Goal: Information Seeking & Learning: Learn about a topic

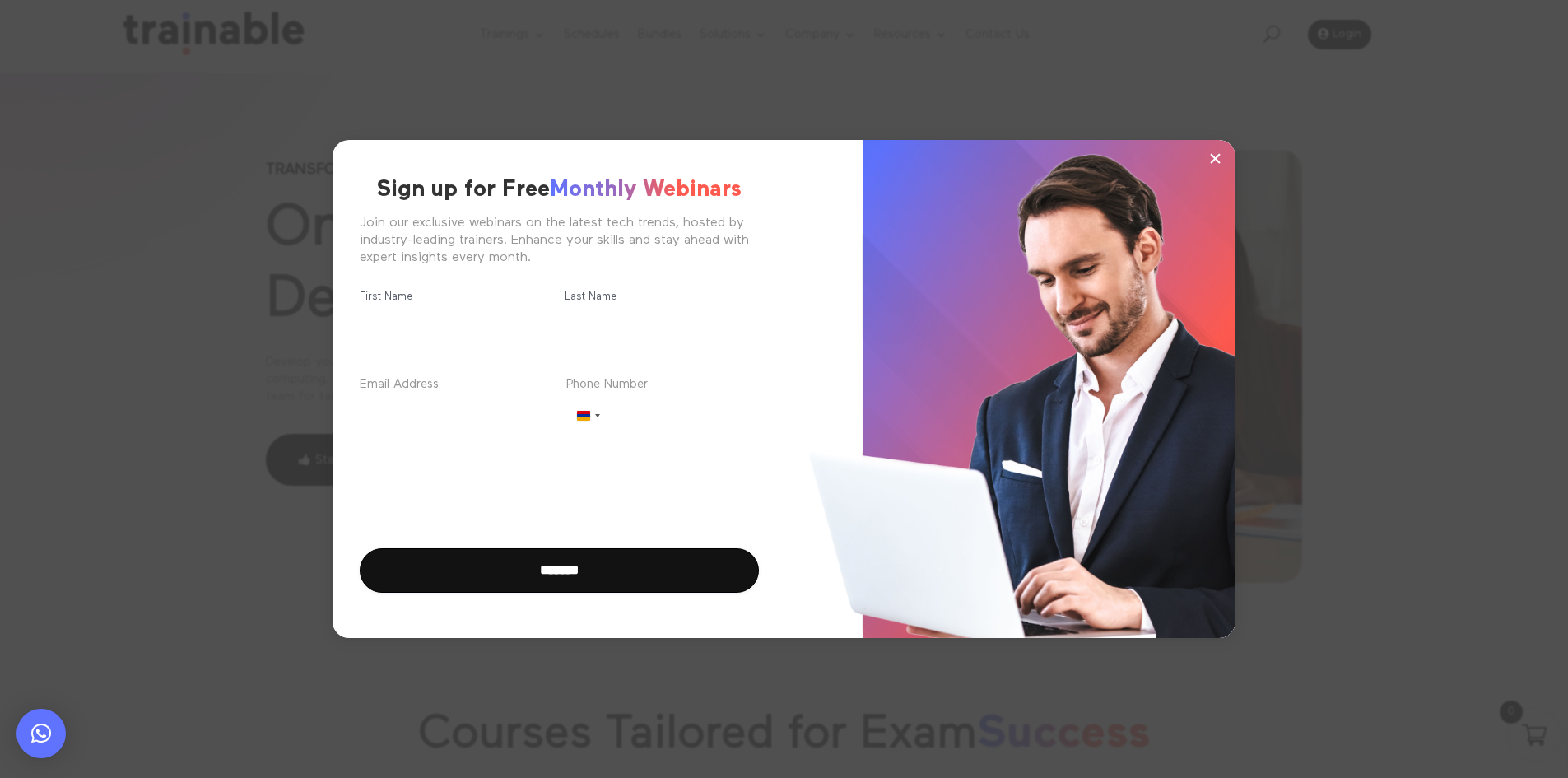
scroll to position [83, 0]
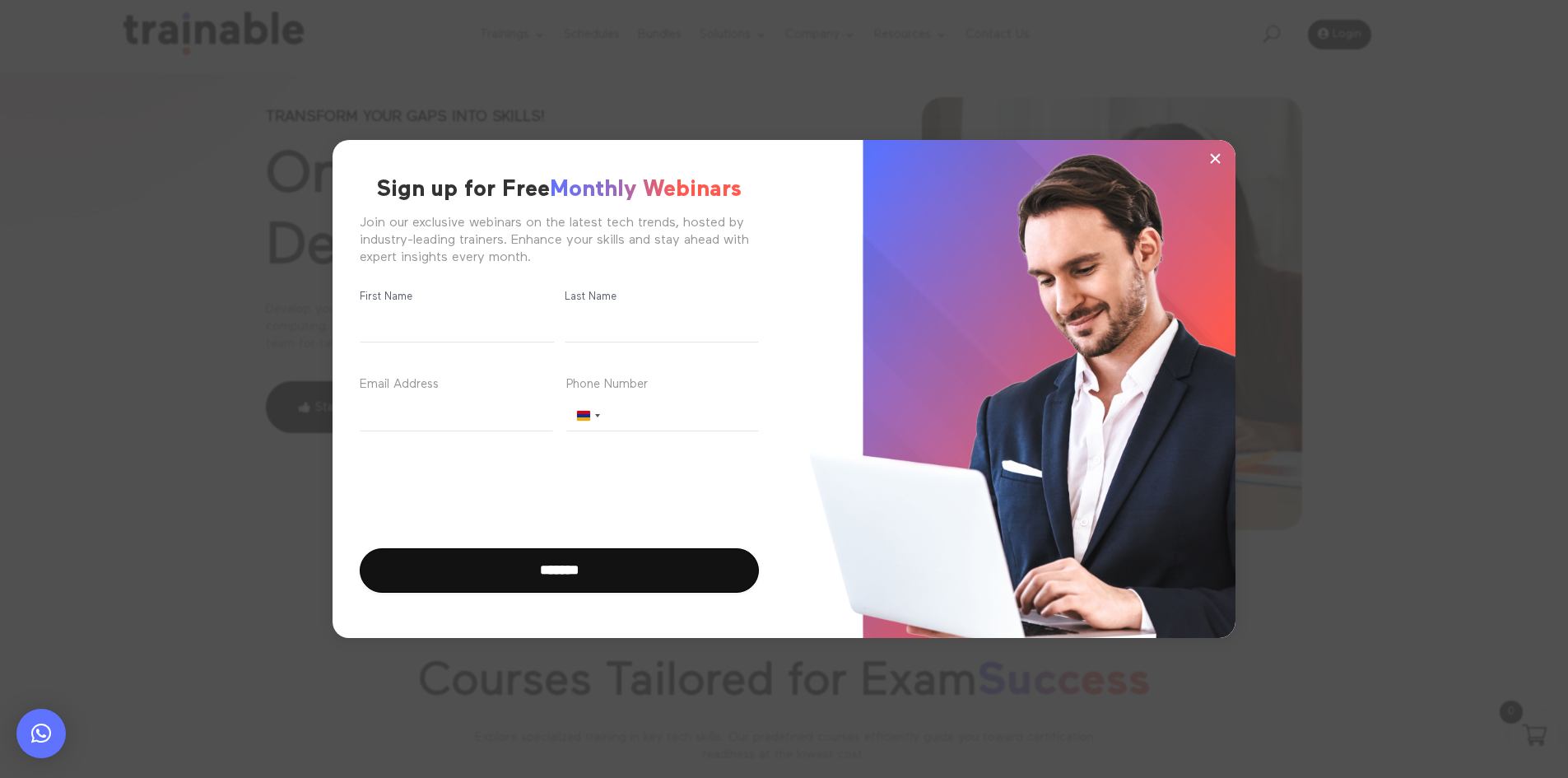
click at [1357, 363] on div "× Sign up for Free Monthly Webinars Join our exclusive webinars on the latest t…" at bounding box center [784, 389] width 1412 height 588
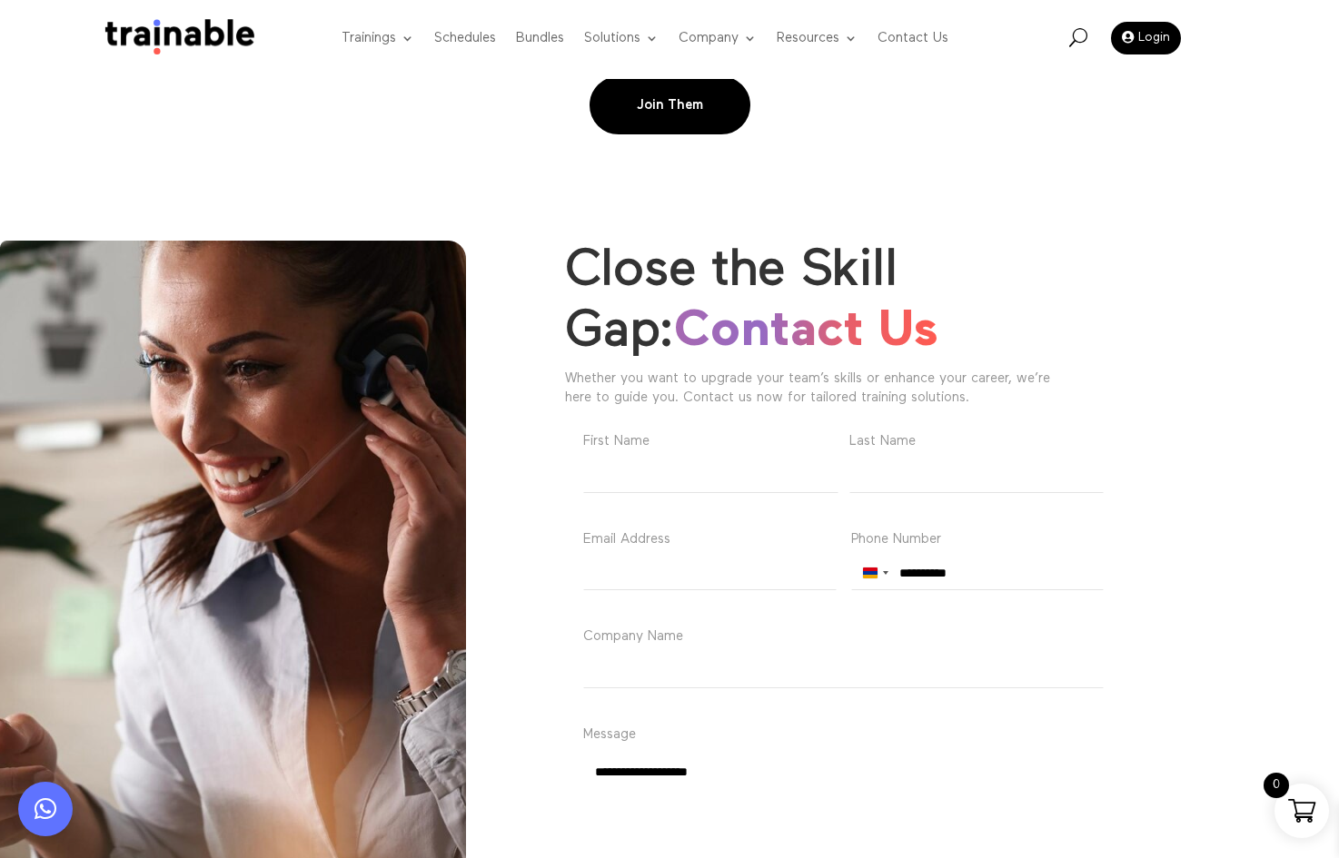
scroll to position [5996, 0]
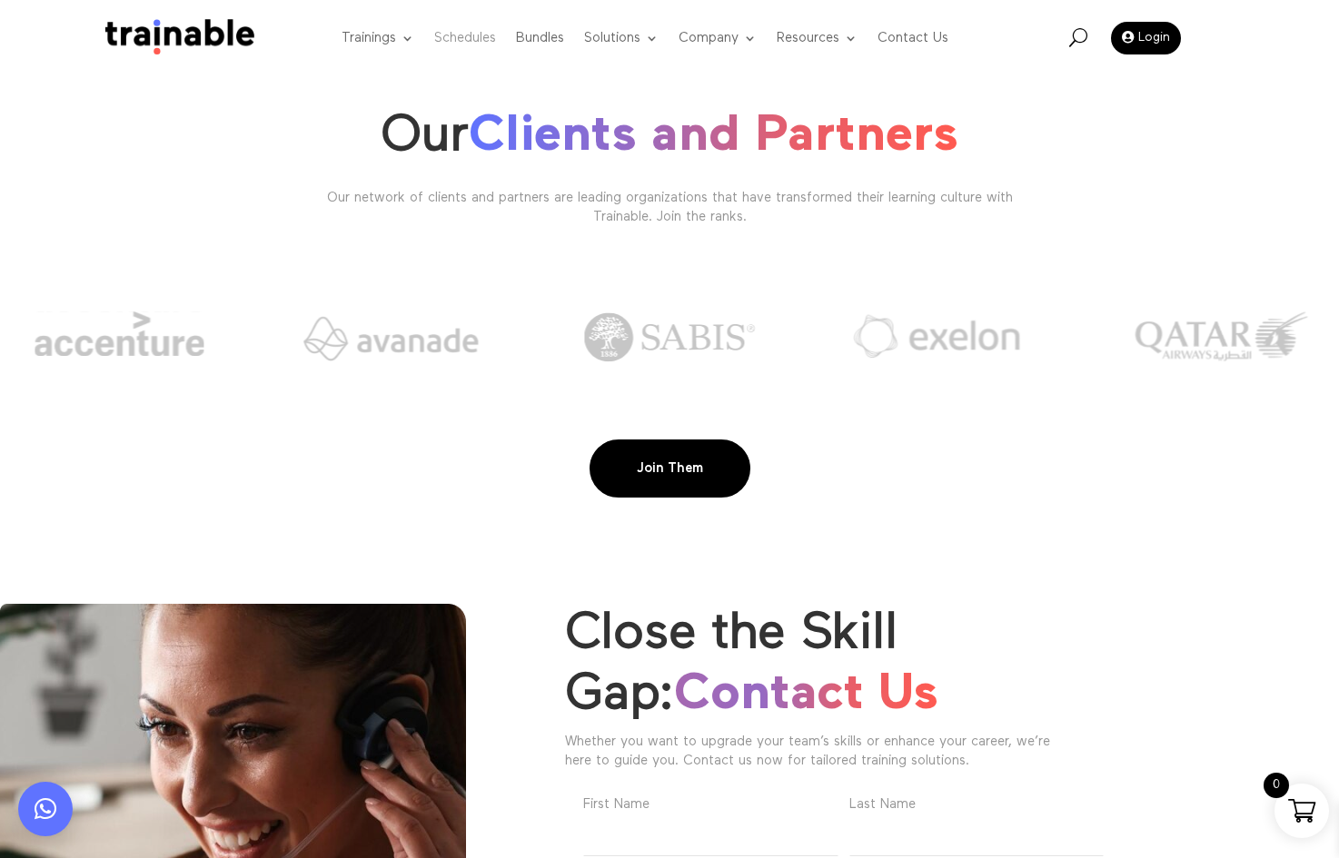
click at [460, 43] on link "Schedules" at bounding box center [465, 39] width 62 height 72
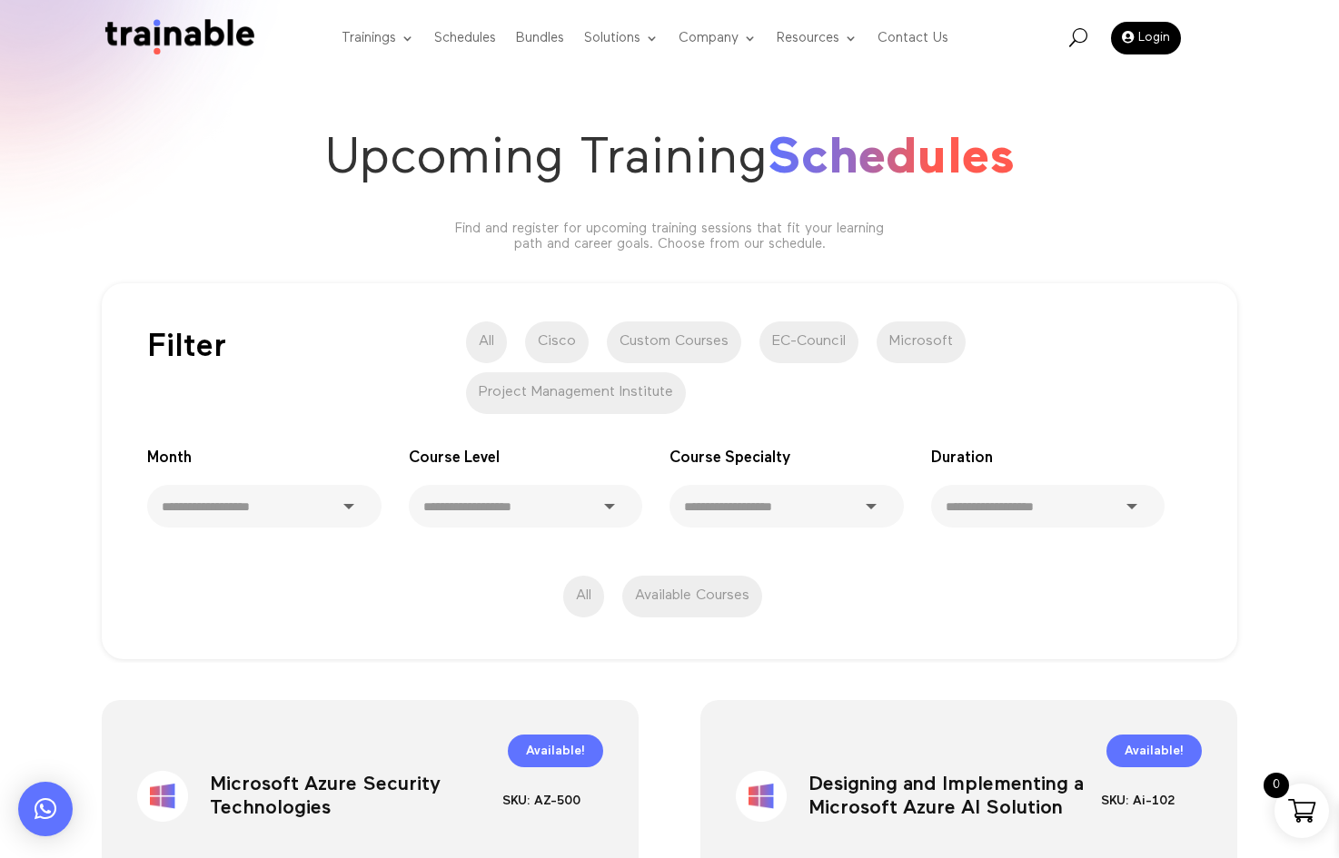
drag, startPoint x: 1085, startPoint y: 37, endPoint x: 1054, endPoint y: 51, distance: 34.6
click at [1084, 37] on span "U" at bounding box center [1078, 37] width 18 height 18
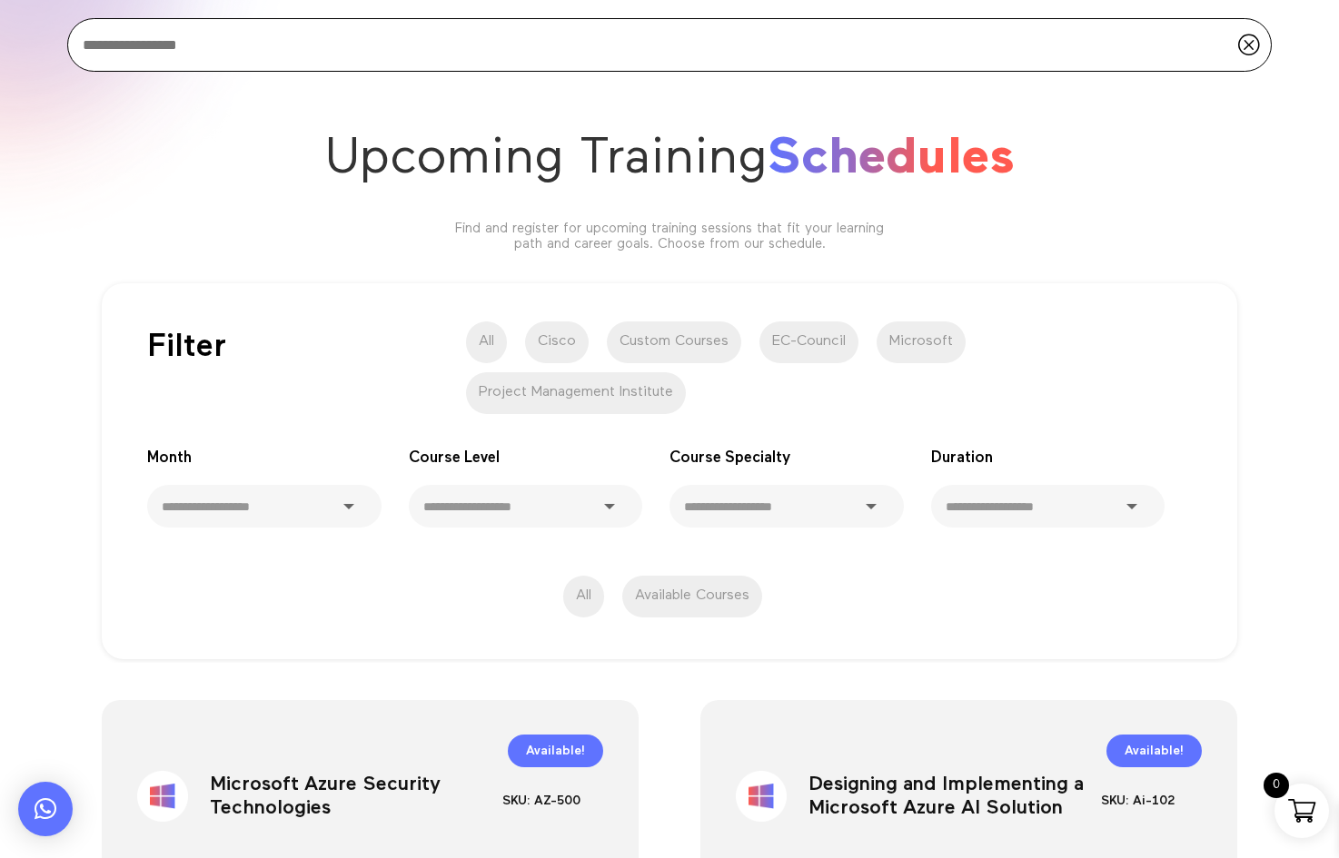
click at [1130, 40] on input "search" at bounding box center [669, 45] width 1205 height 54
paste input "**********"
type input "**********"
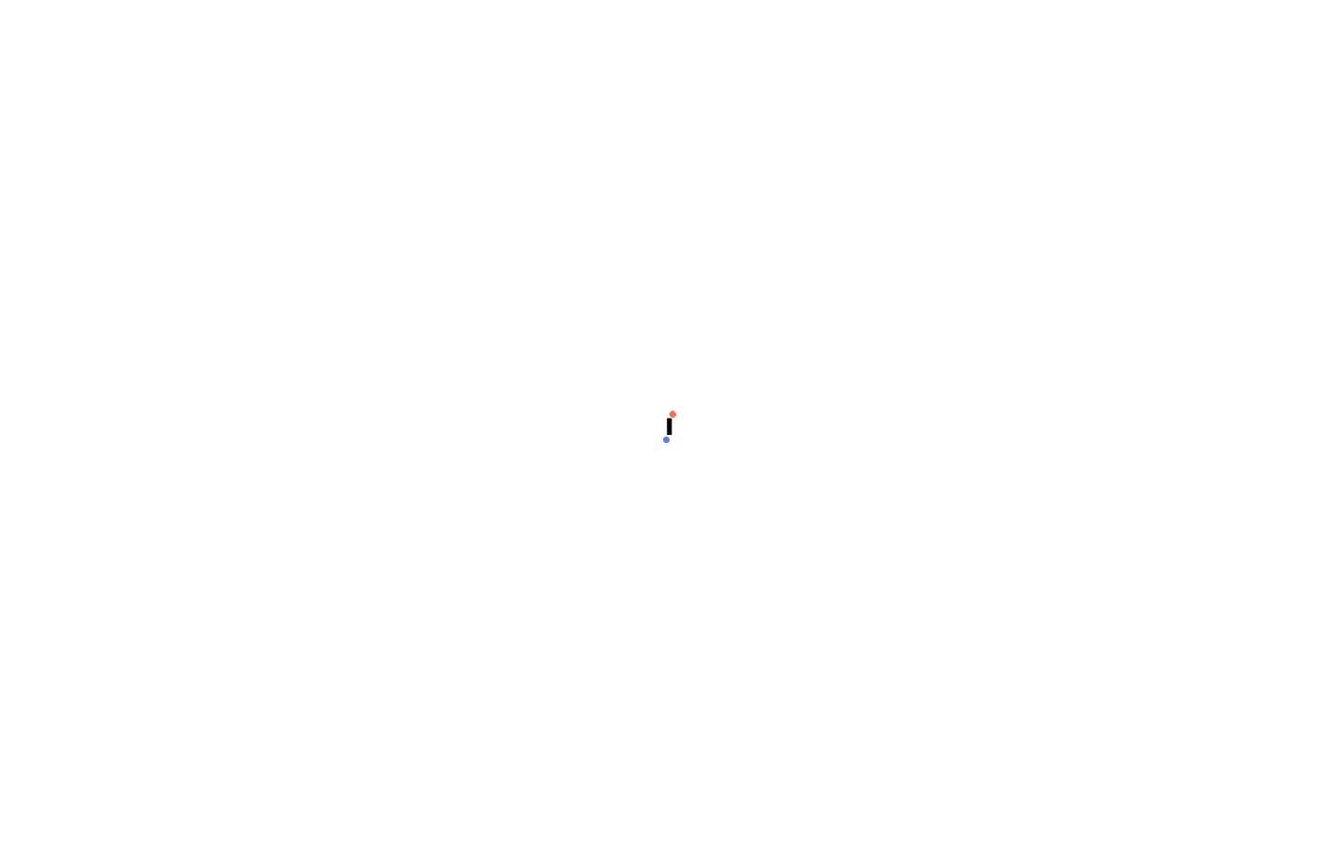
select select "**********"
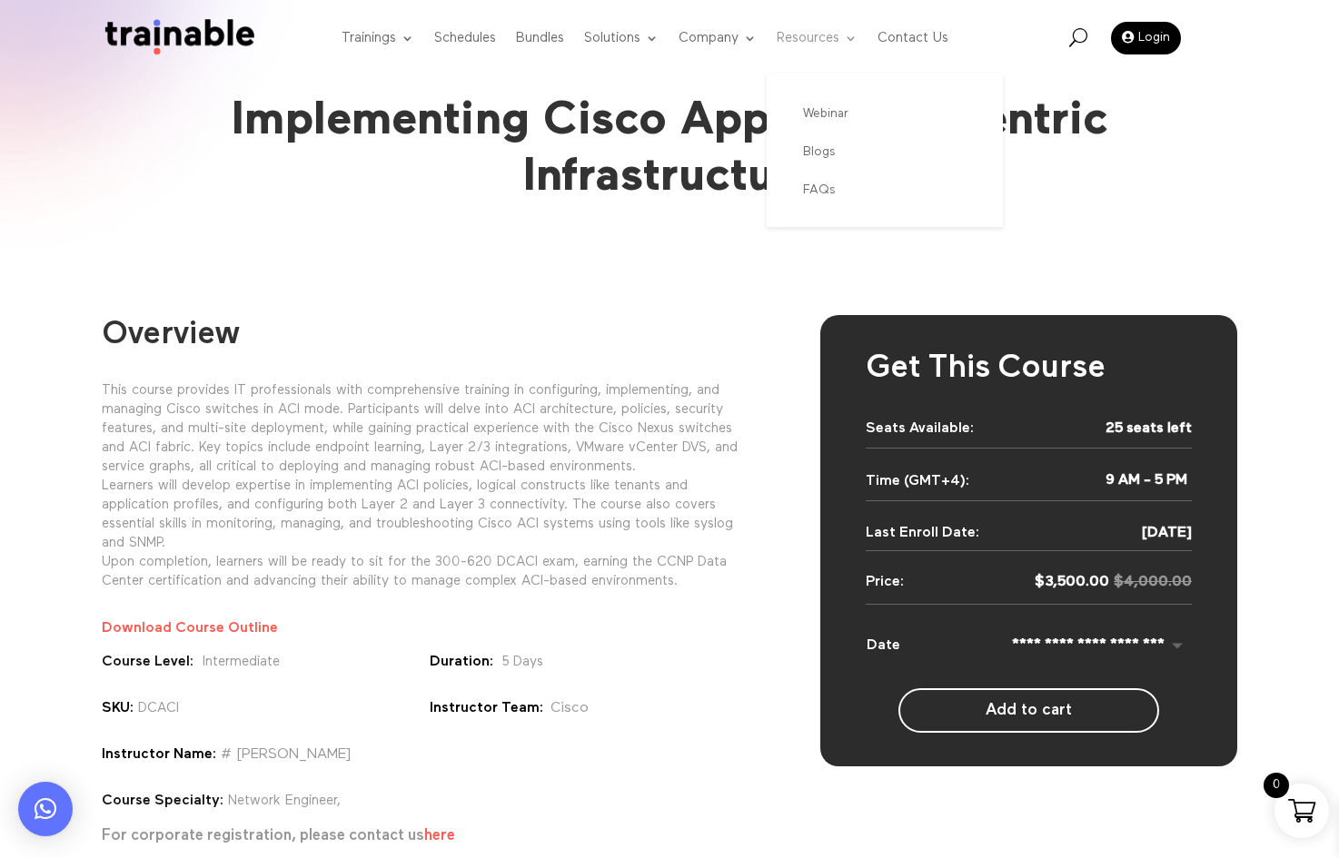
drag, startPoint x: 1194, startPoint y: 146, endPoint x: 820, endPoint y: 45, distance: 387.5
click at [1194, 146] on div "Implementing Cisco Application Centric Infrastructure" at bounding box center [669, 140] width 1339 height 280
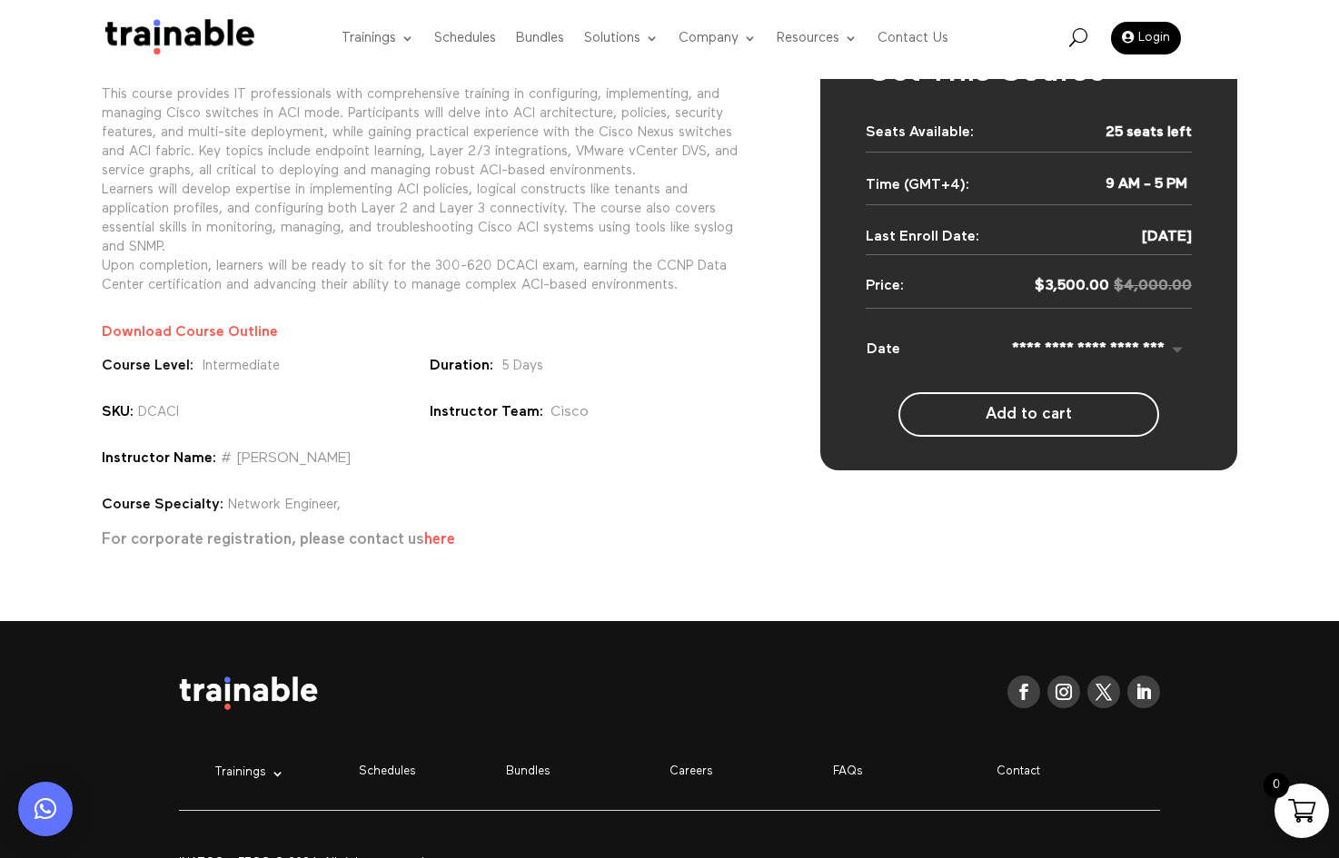
scroll to position [124, 0]
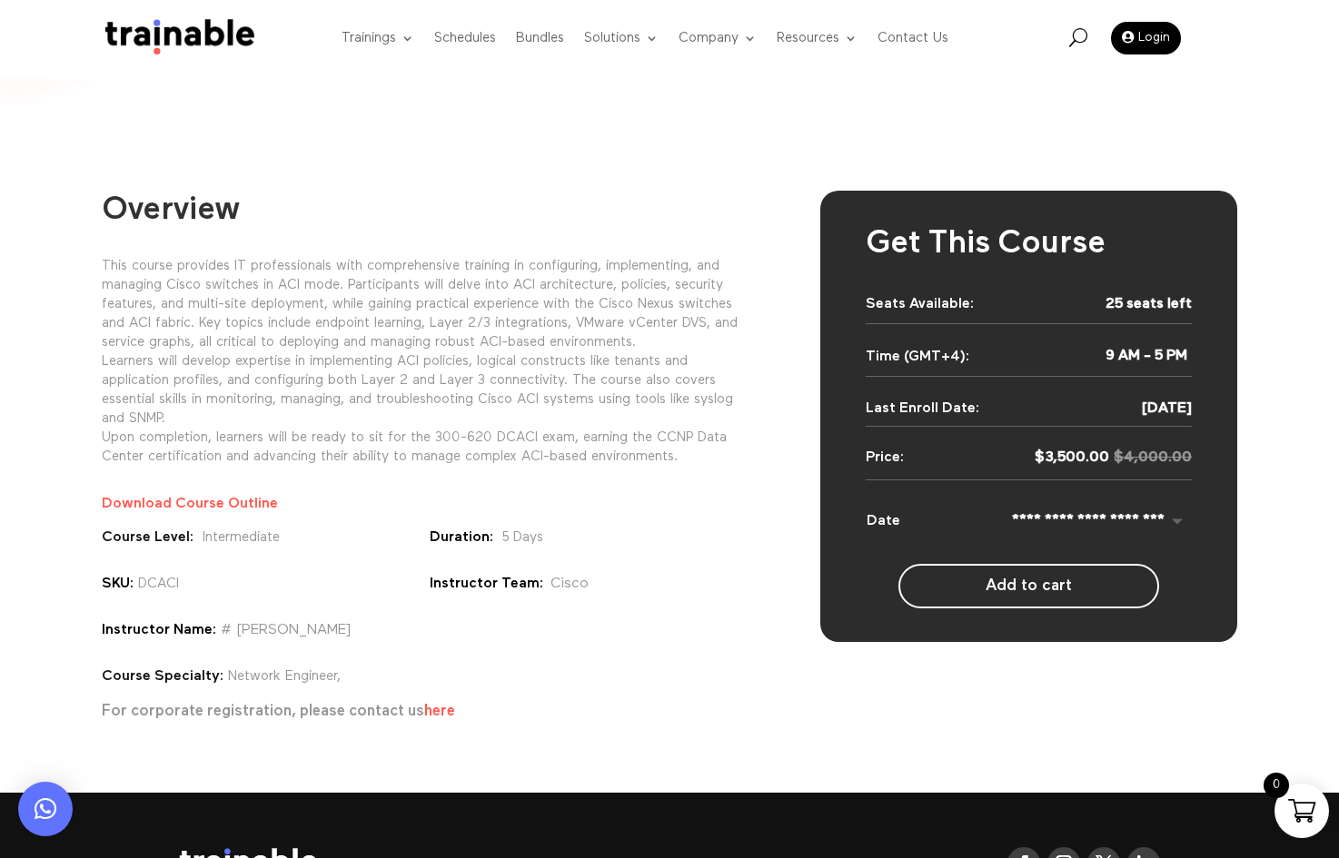
click at [1015, 125] on div "Implementing Cisco Application Centric Infrastructure" at bounding box center [669, 16] width 1339 height 280
click at [457, 580] on span "Instructor Team:" at bounding box center [487, 584] width 114 height 15
click at [776, 174] on link "Careers" at bounding box center [787, 190] width 200 height 38
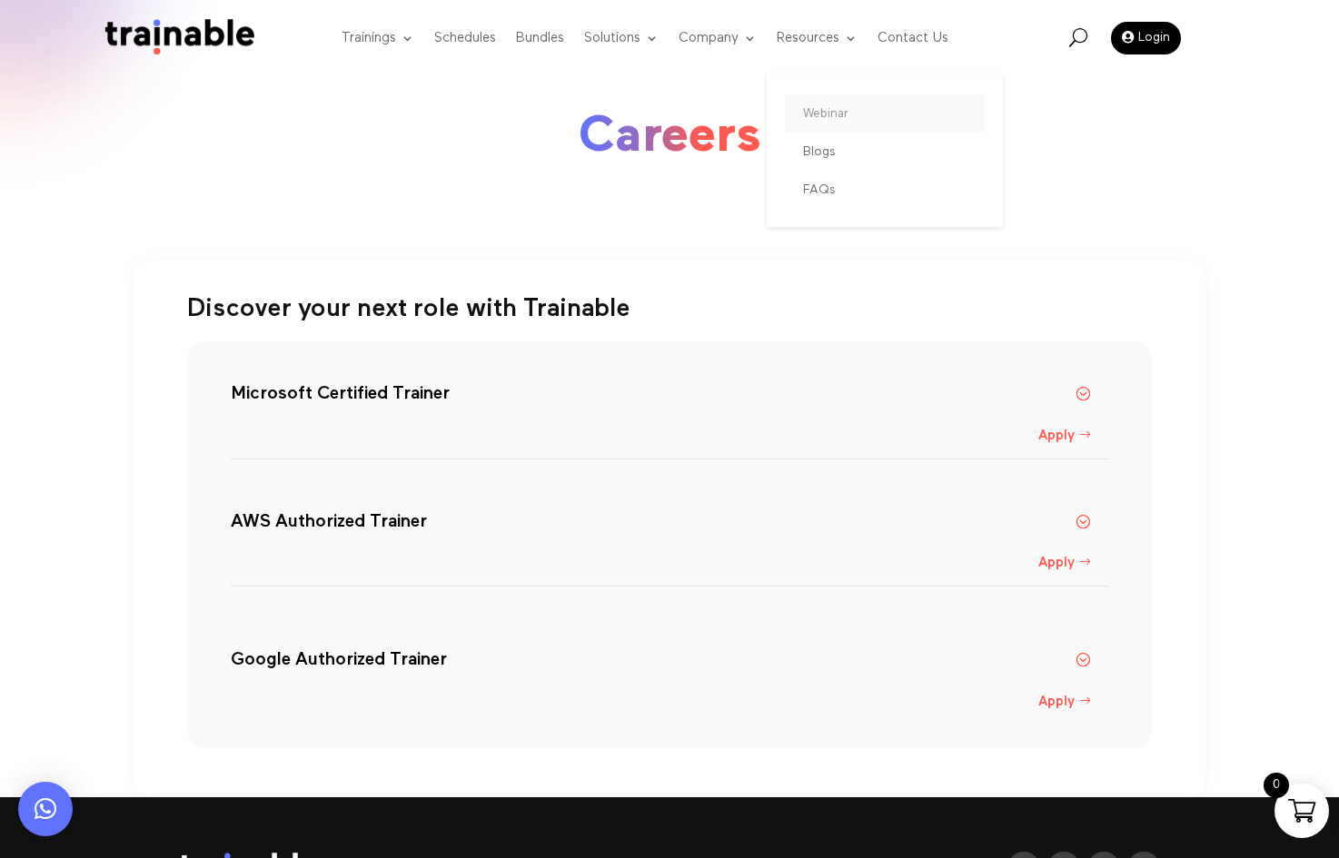
click at [852, 104] on link "Webinar" at bounding box center [885, 113] width 200 height 38
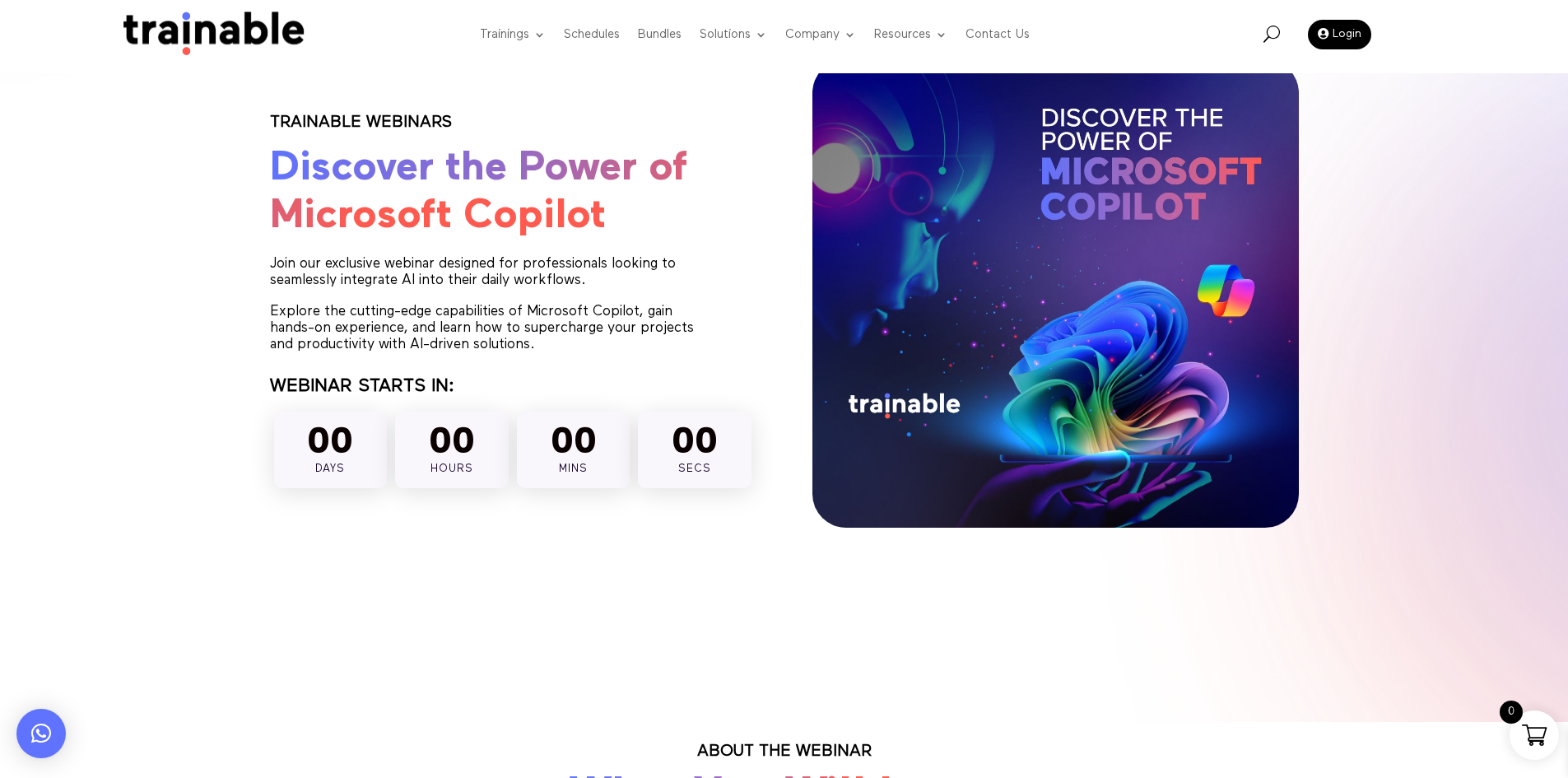
scroll to position [247, 0]
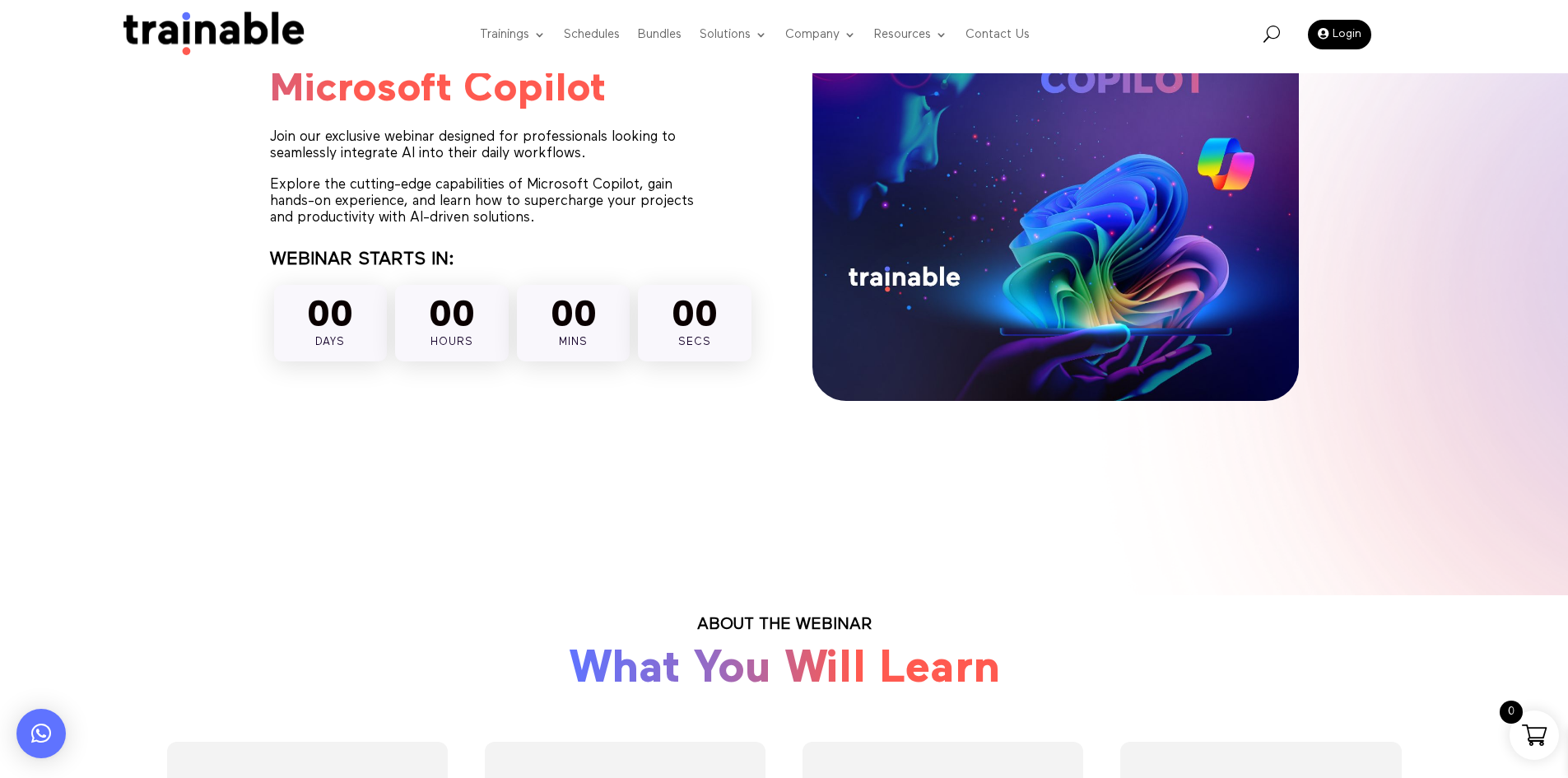
drag, startPoint x: 1477, startPoint y: 469, endPoint x: 1080, endPoint y: 514, distance: 399.5
click at [1097, 509] on div "TRAINABLE WEBINARS Discover the Power of Microsoft Copilot Join our exclusive w…" at bounding box center [784, 174] width 1568 height 842
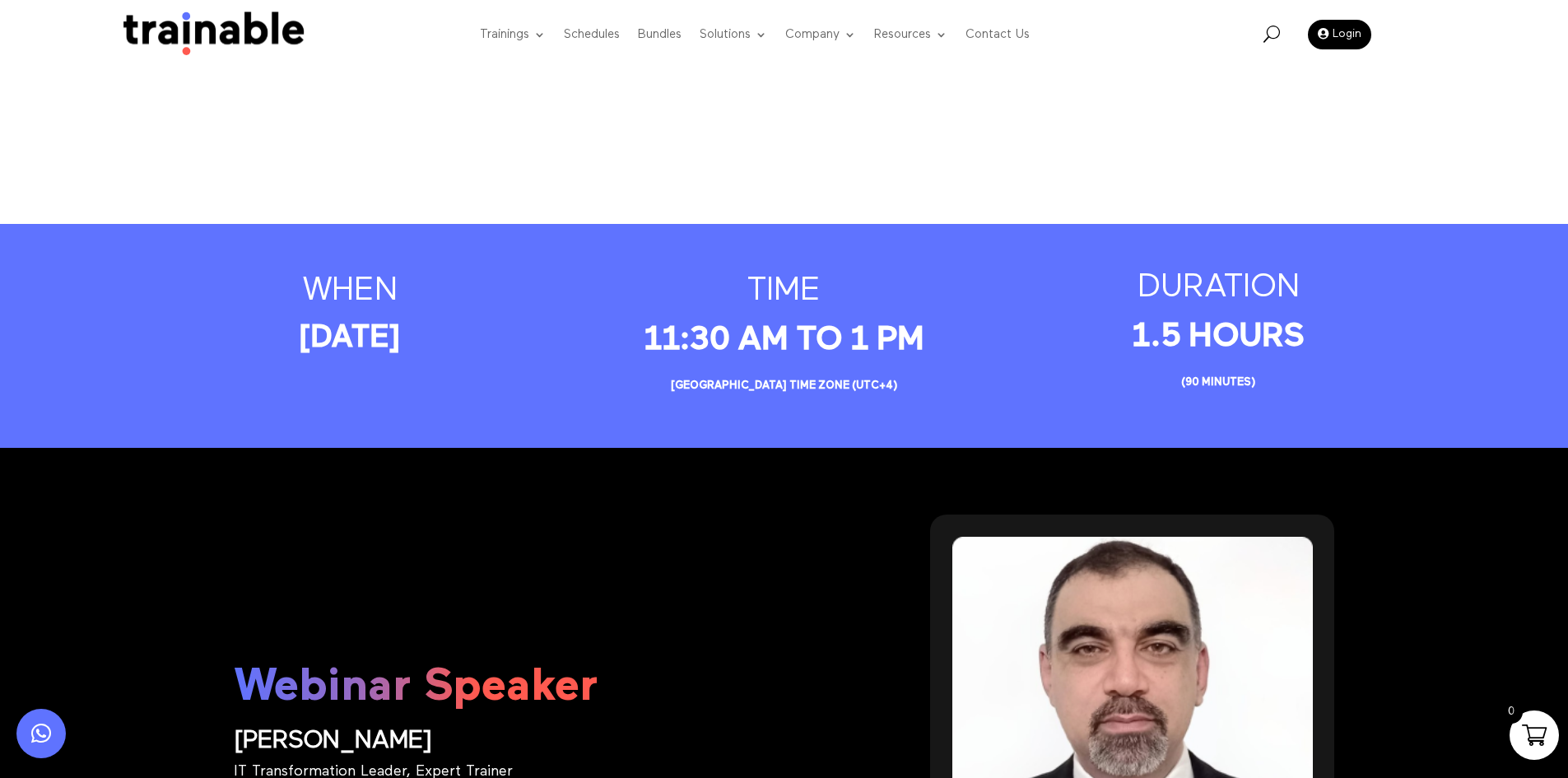
scroll to position [1569, 0]
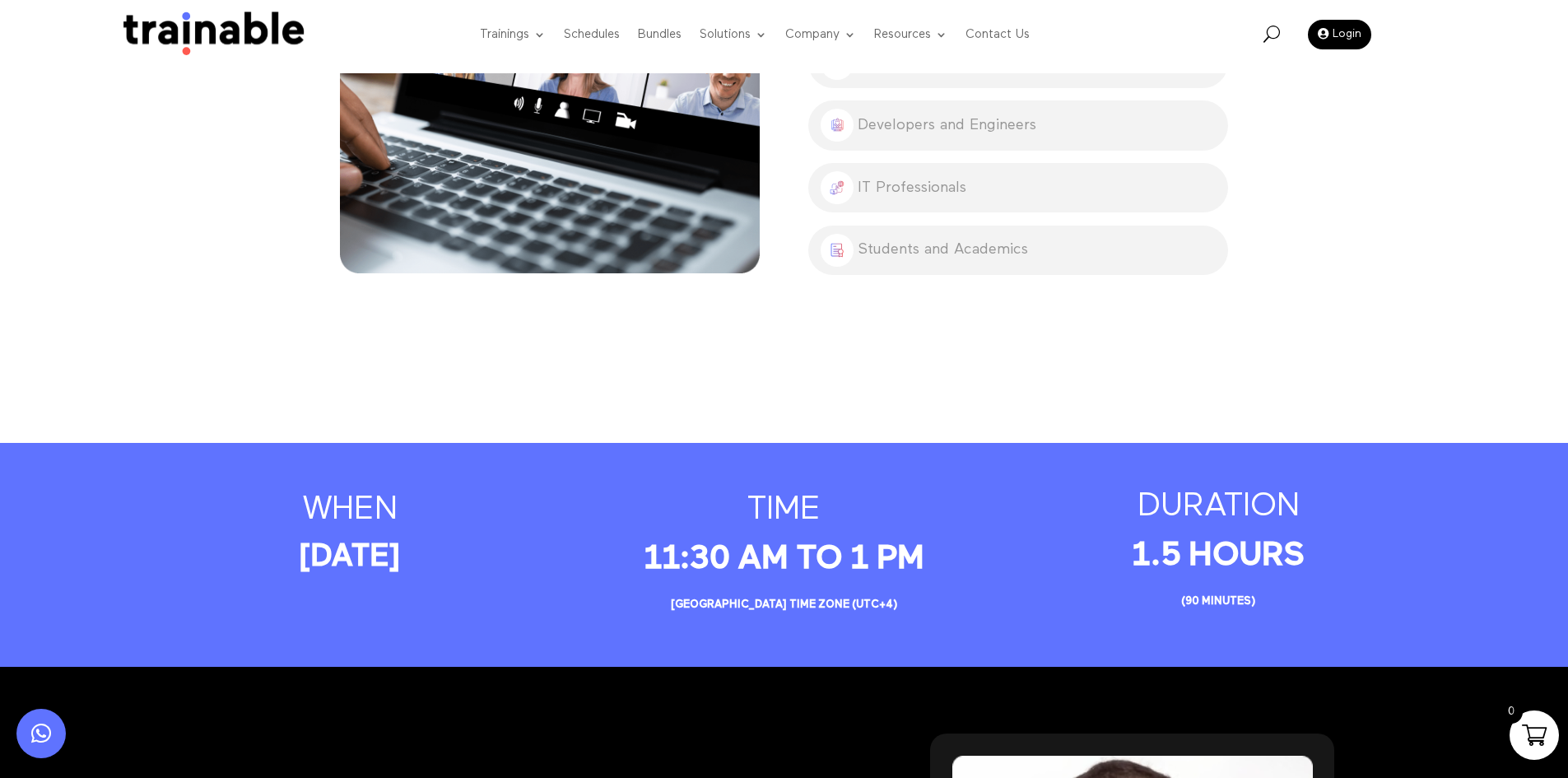
click at [675, 546] on p "11:30 Am to 1 pm Abu Dhabi time zone (UTC+4)" at bounding box center [784, 582] width 366 height 85
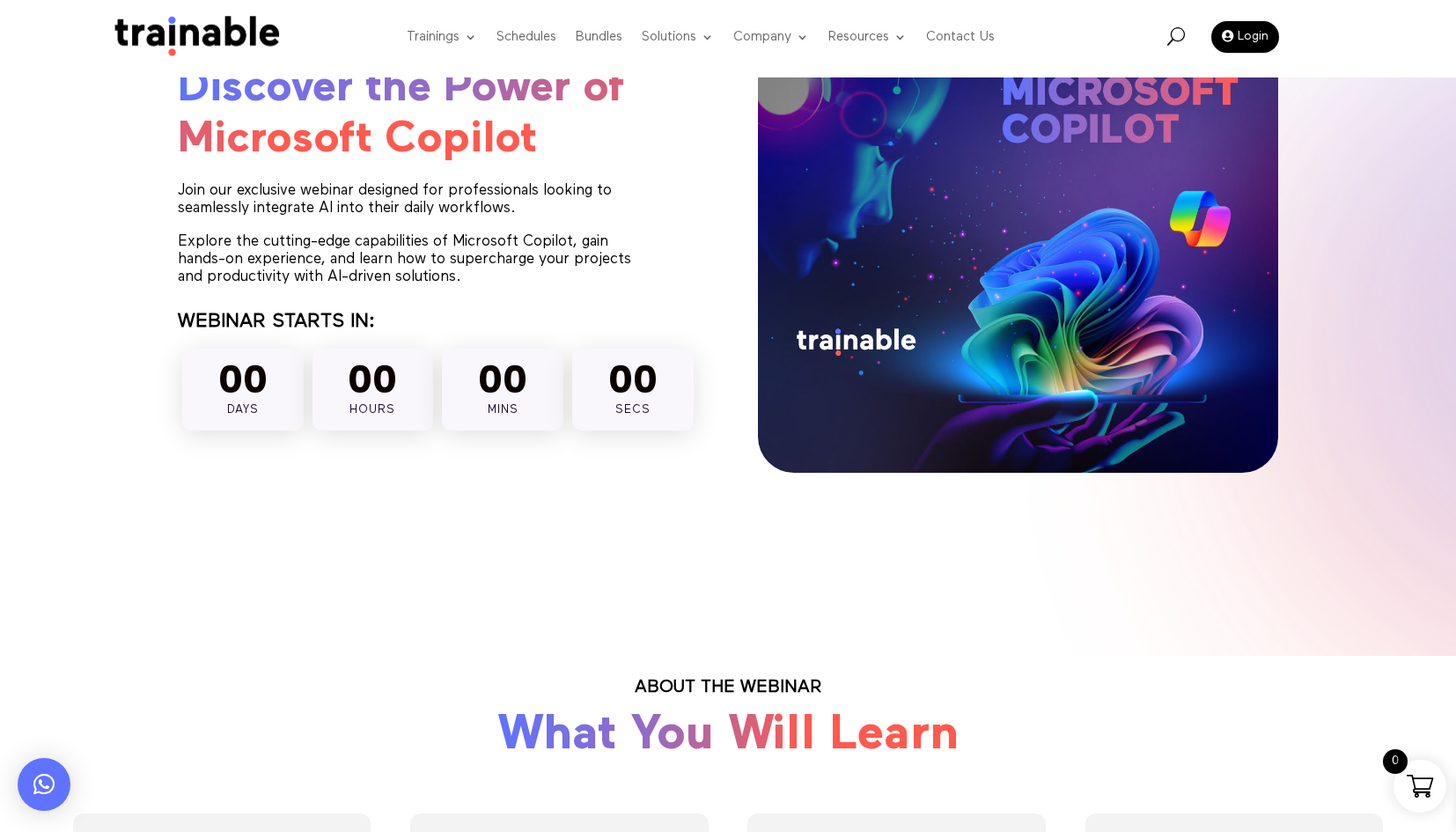
scroll to position [0, 0]
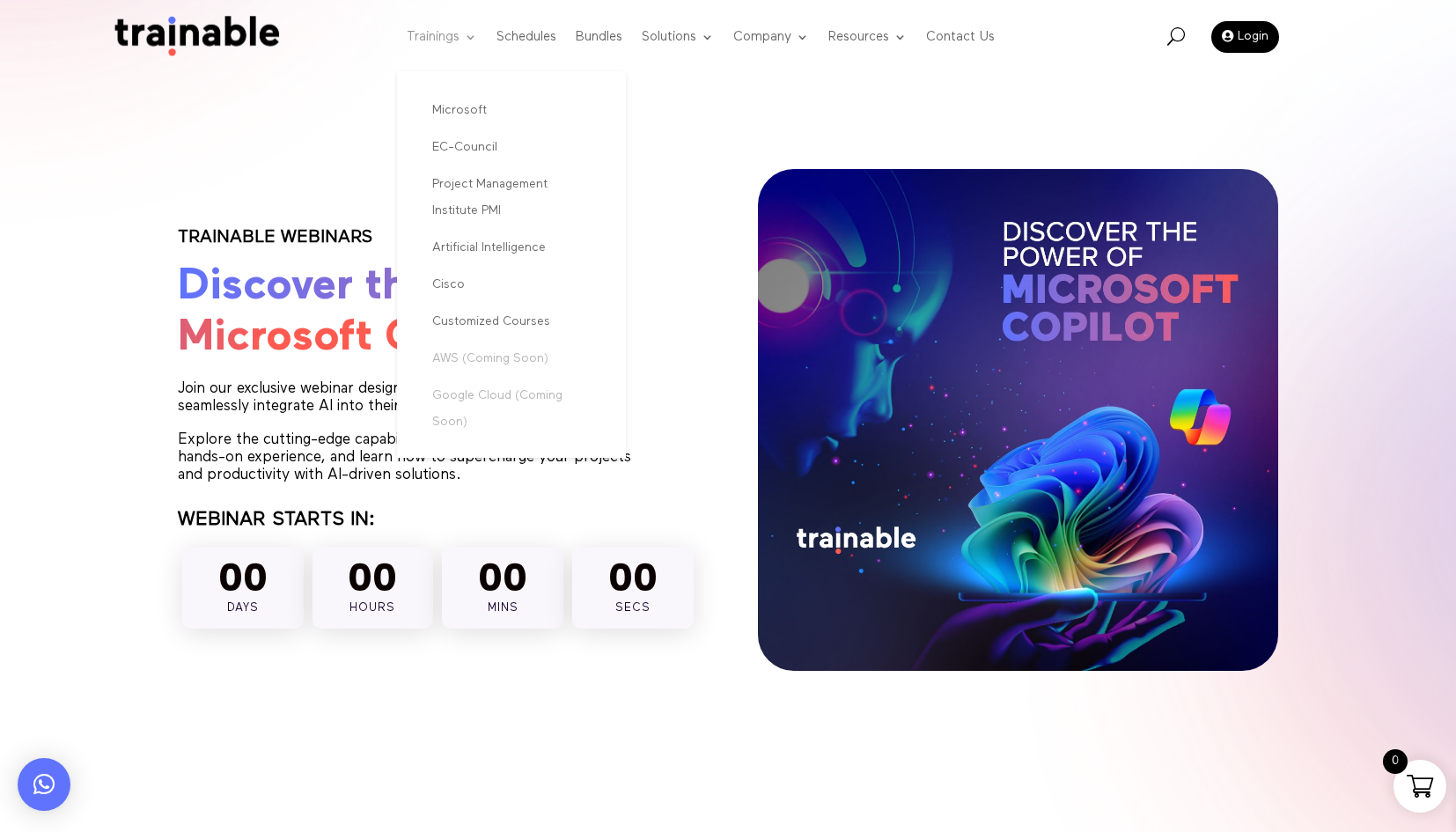
click at [412, 39] on link "Trainings" at bounding box center [442, 38] width 71 height 70
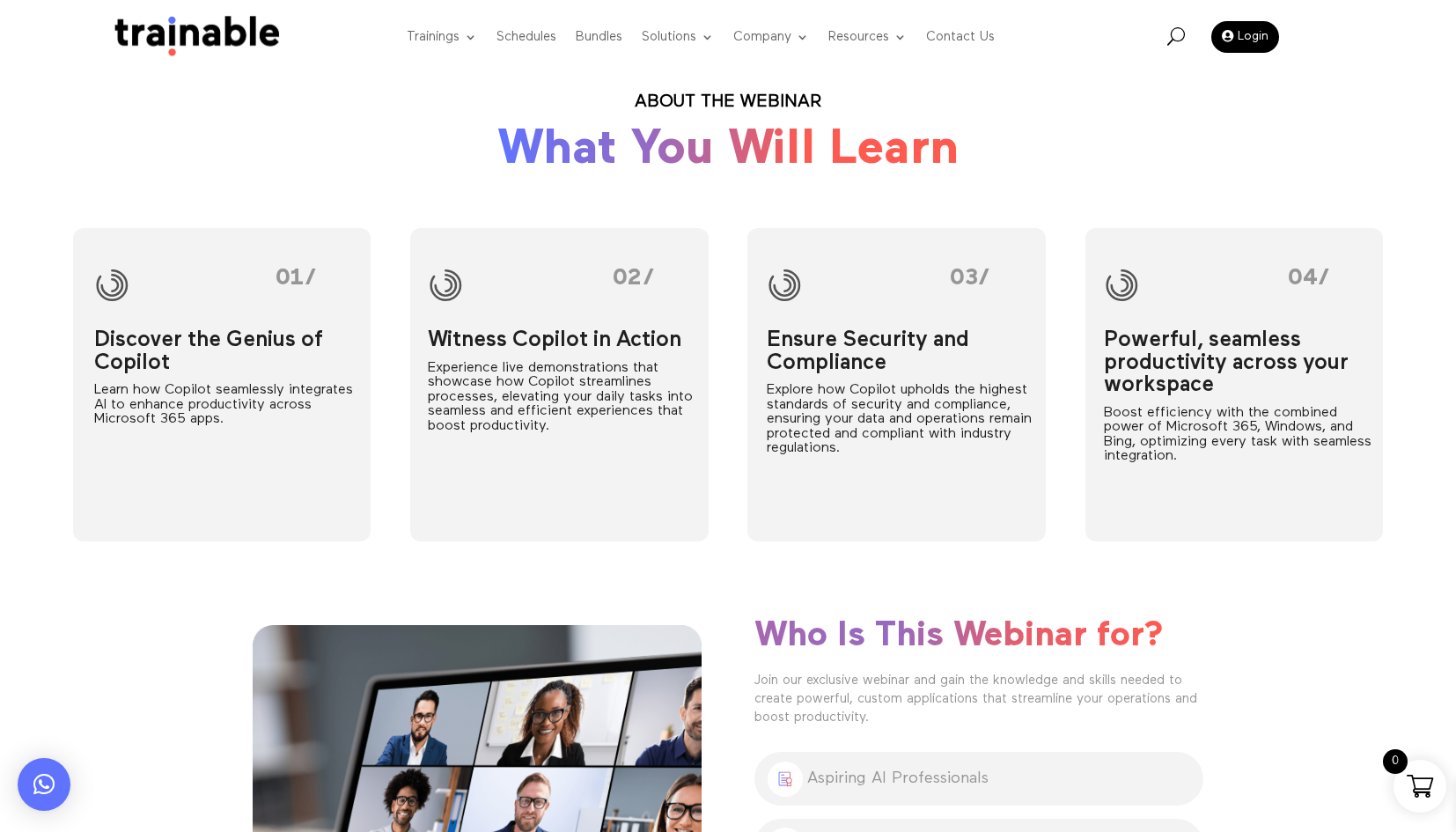
scroll to position [792, 0]
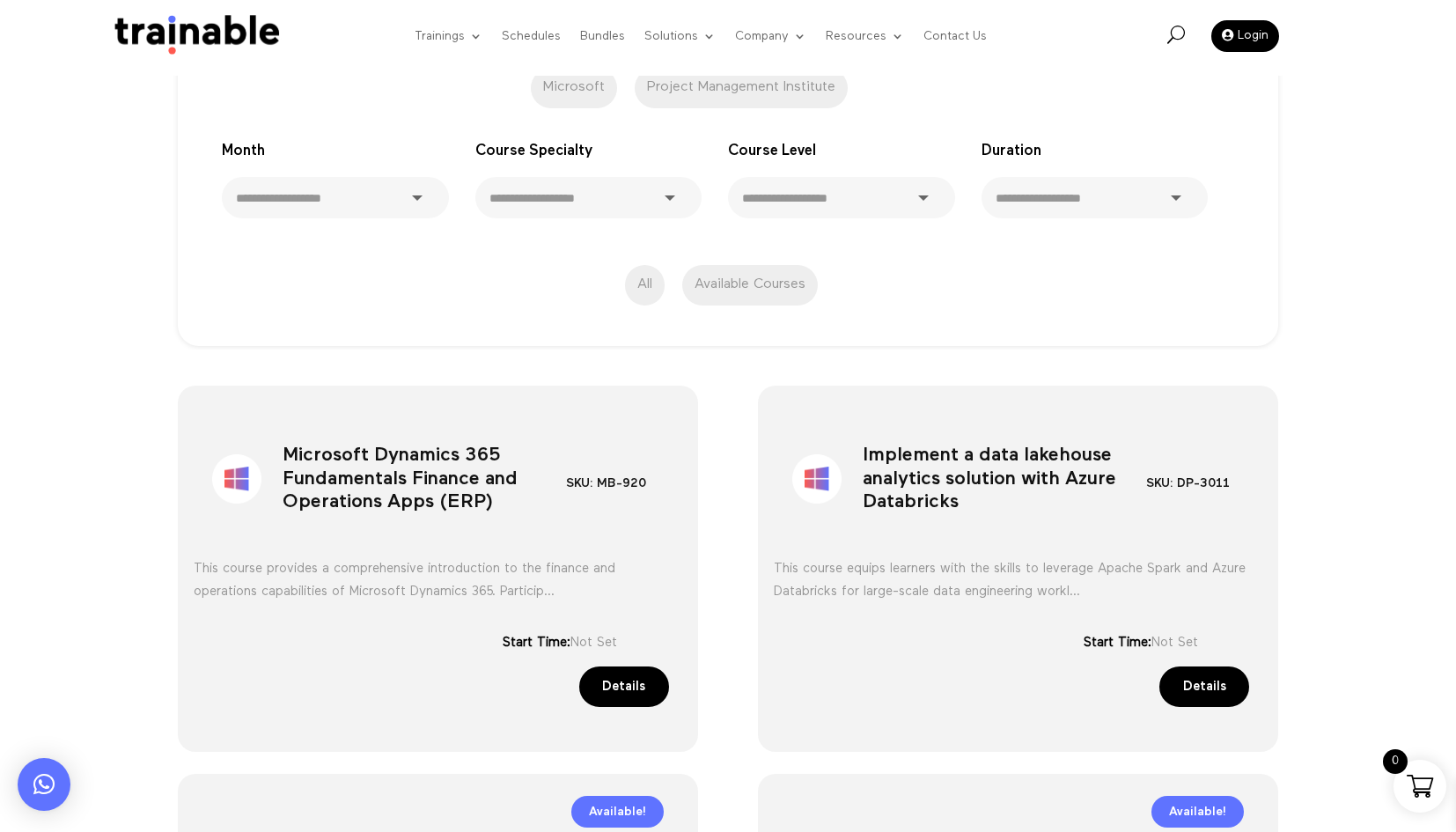
scroll to position [176, 0]
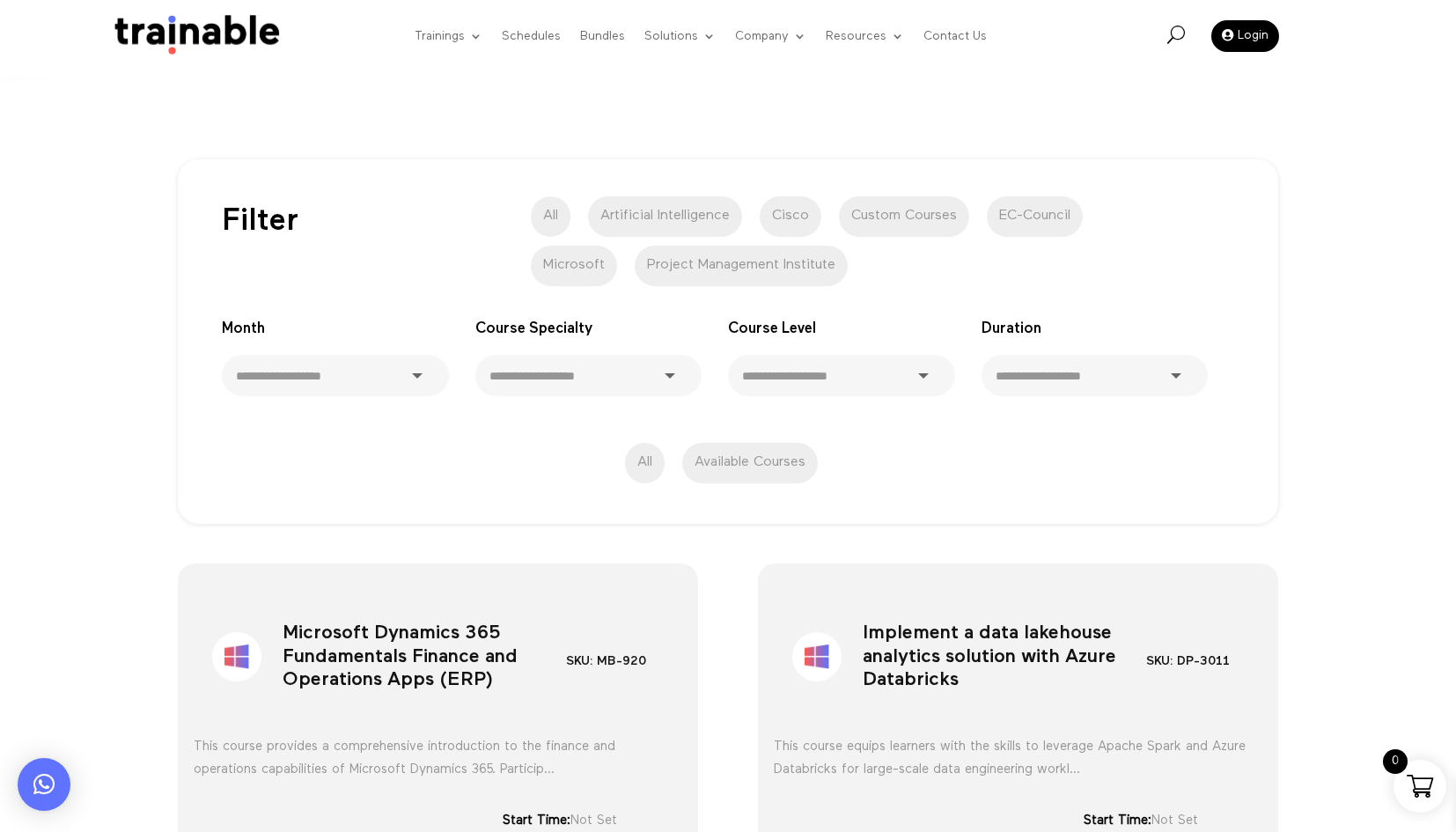
click at [761, 460] on label "Available Courses" at bounding box center [750, 464] width 136 height 41
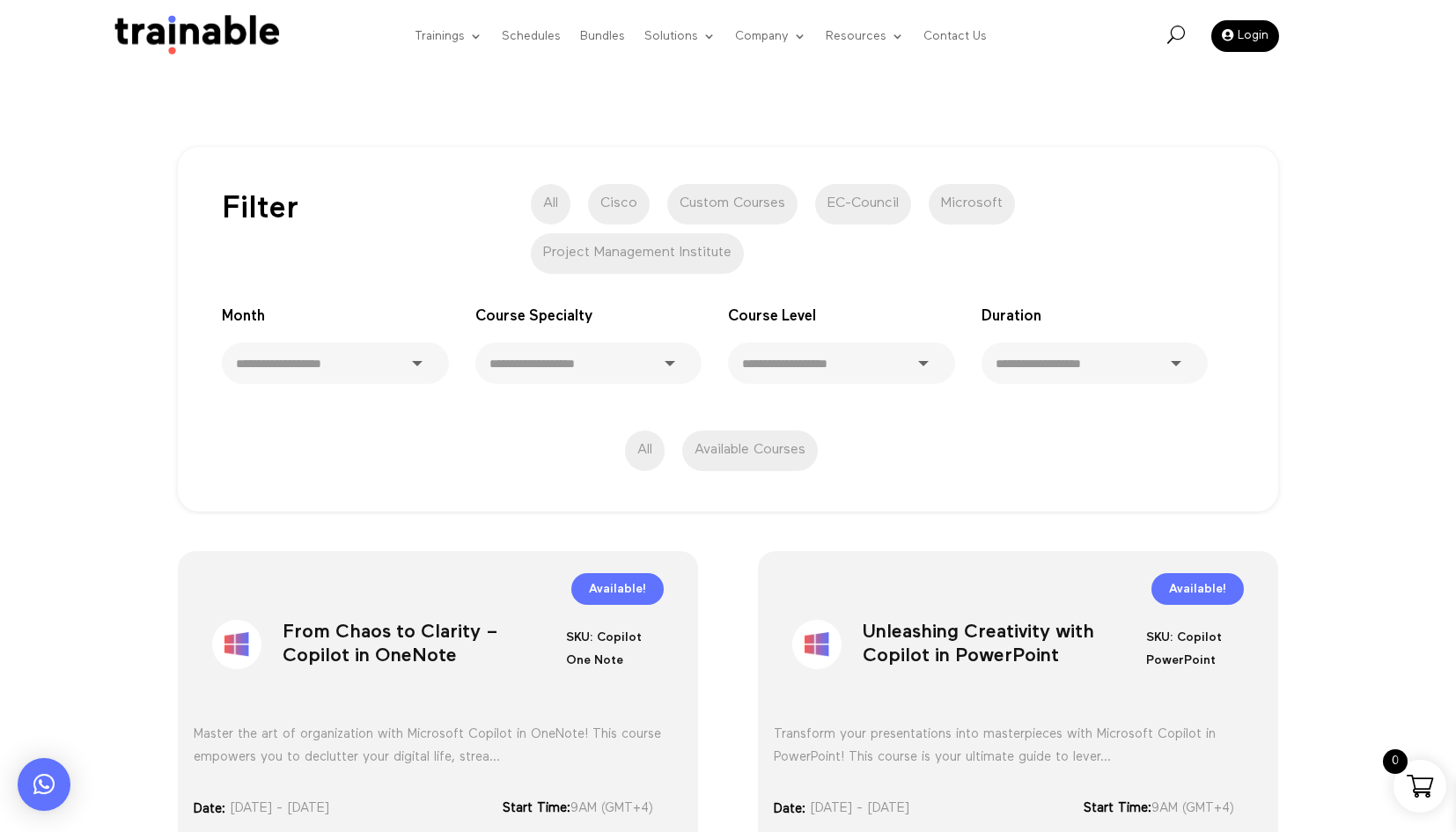
scroll to position [176, 0]
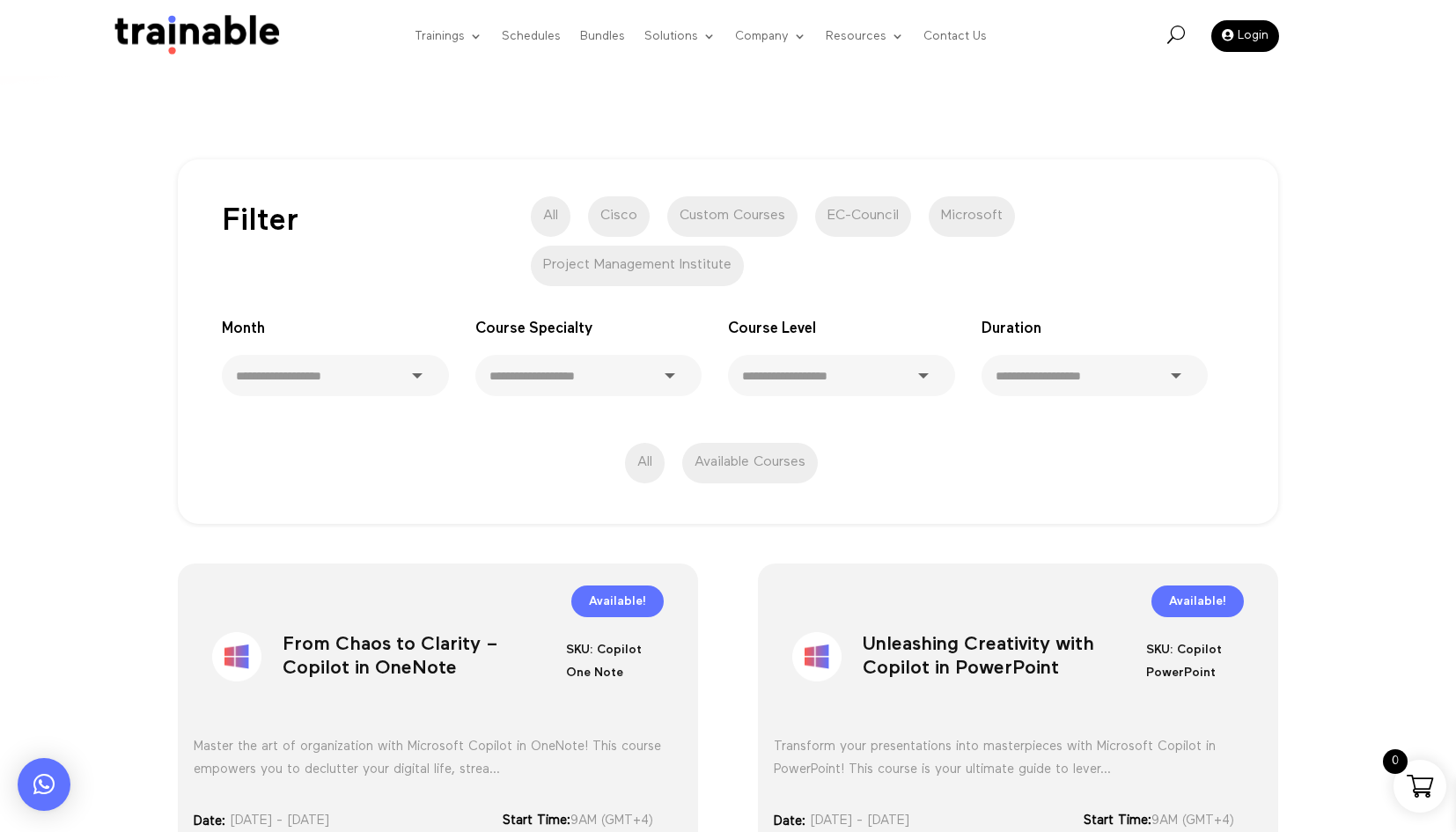
click at [621, 225] on label "Cisco" at bounding box center [619, 217] width 62 height 41
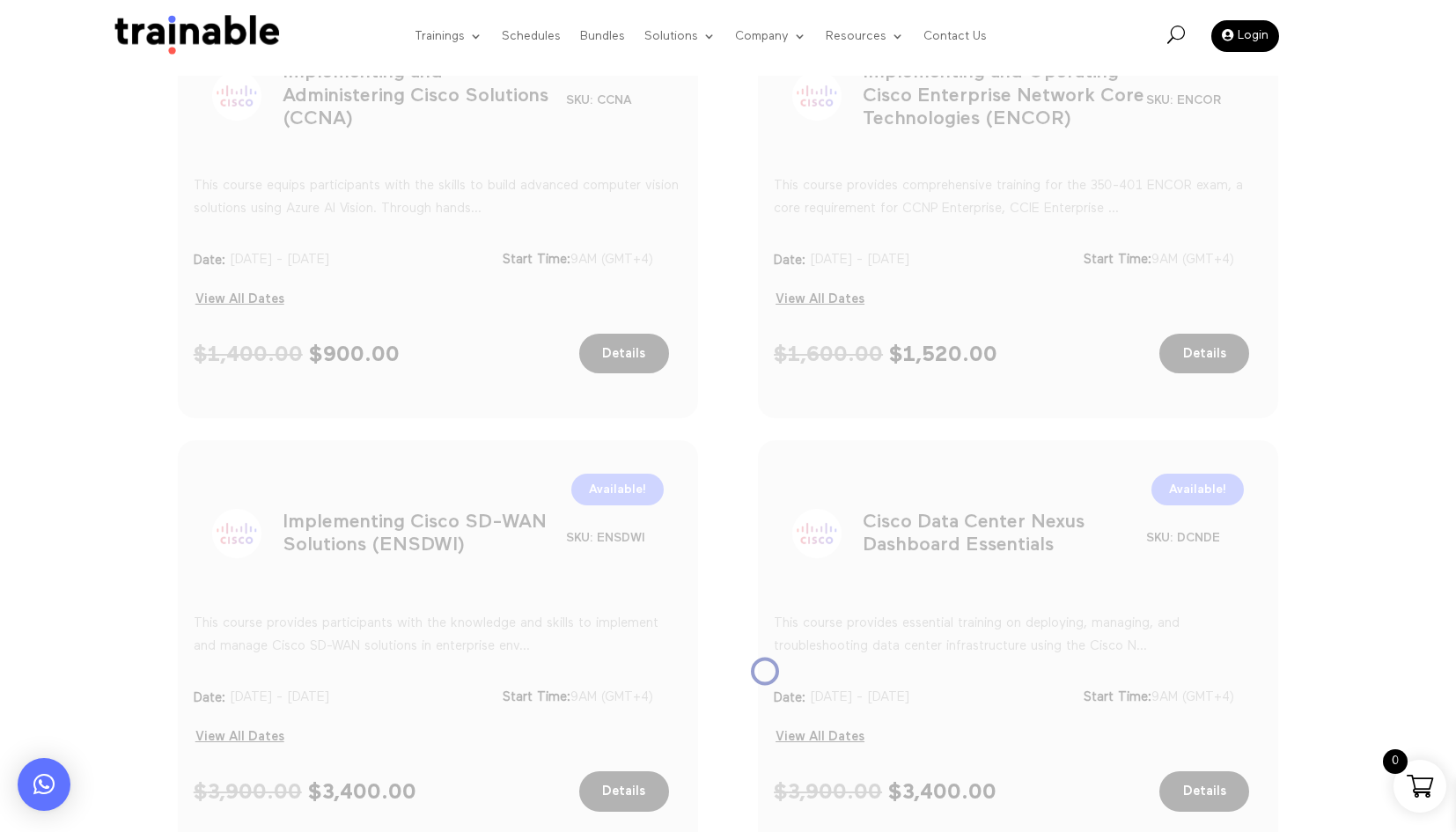
scroll to position [739, 0]
